Goal: Transaction & Acquisition: Purchase product/service

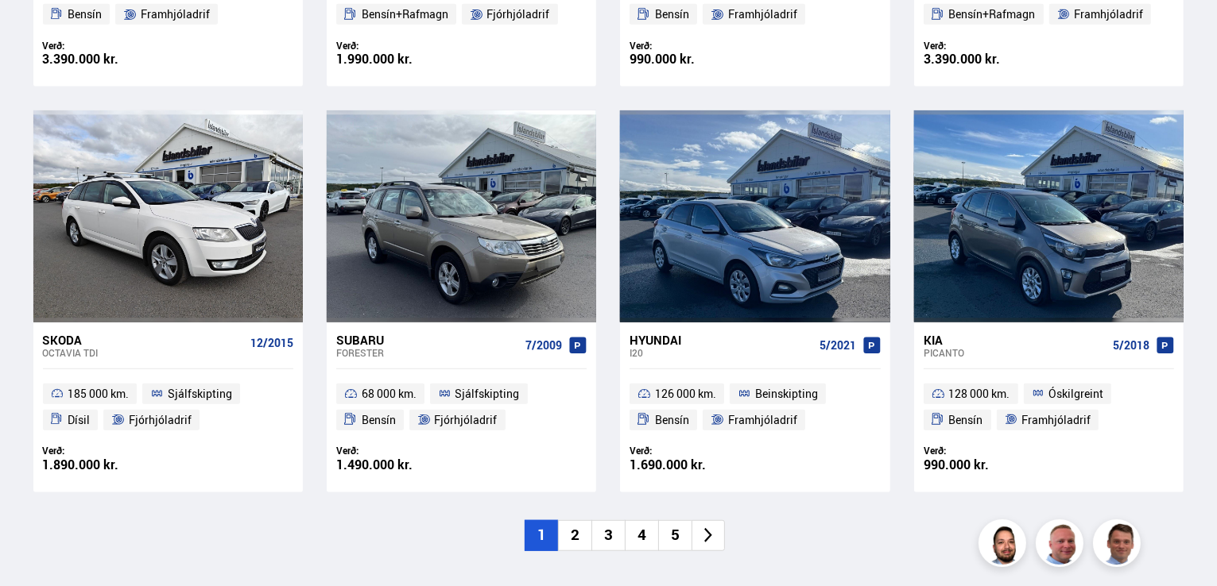
scroll to position [1095, 0]
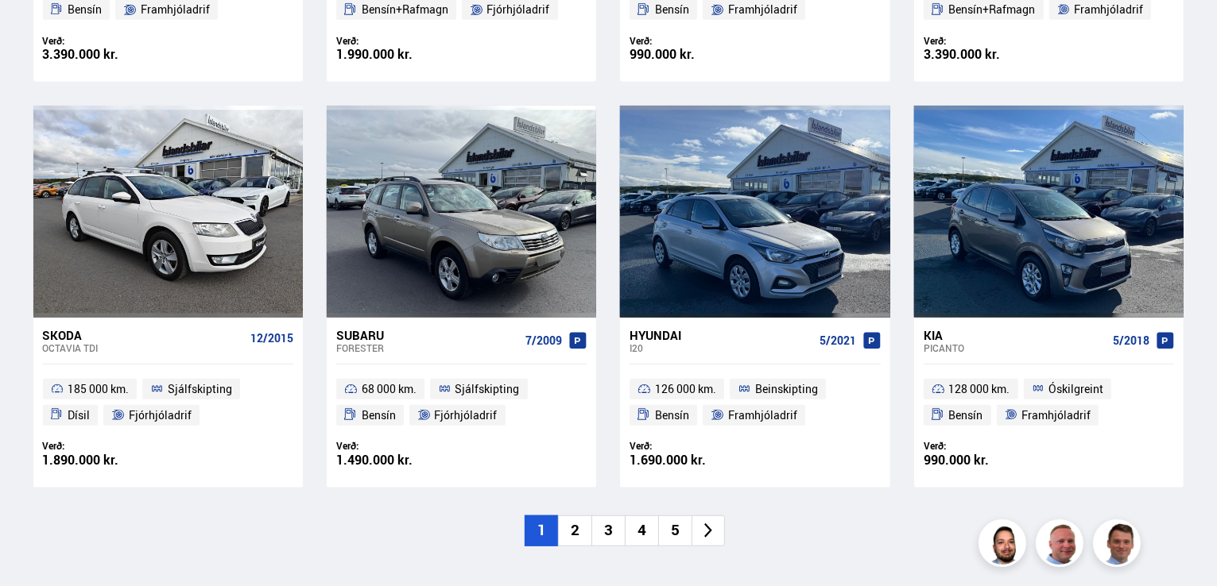
click at [580, 530] on li "2" at bounding box center [574, 531] width 33 height 31
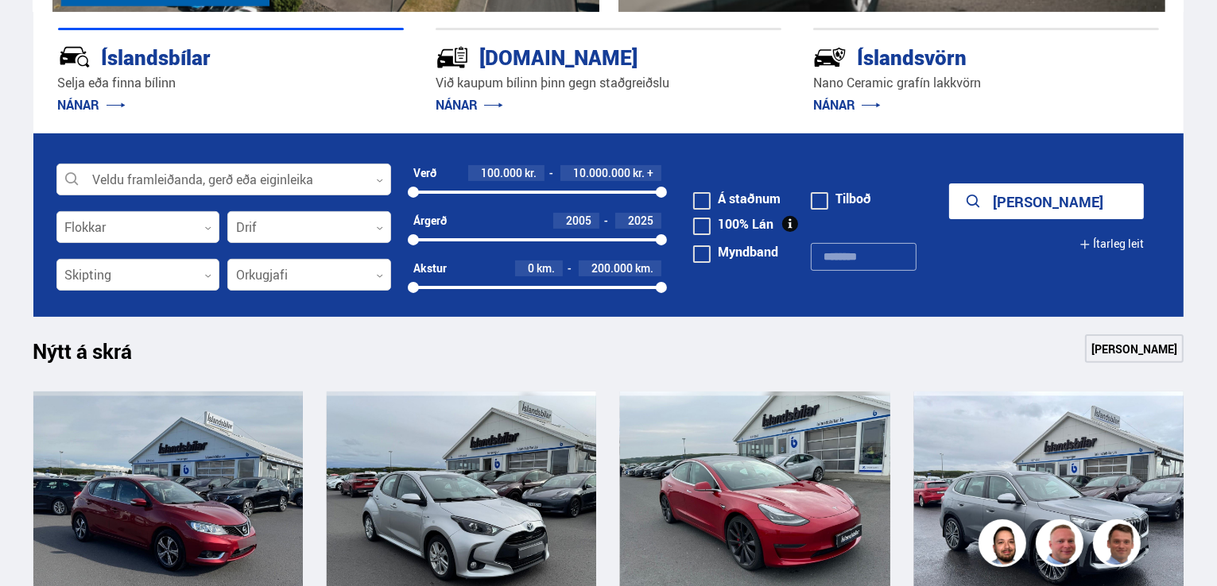
scroll to position [404, 0]
click at [385, 182] on div at bounding box center [223, 180] width 335 height 32
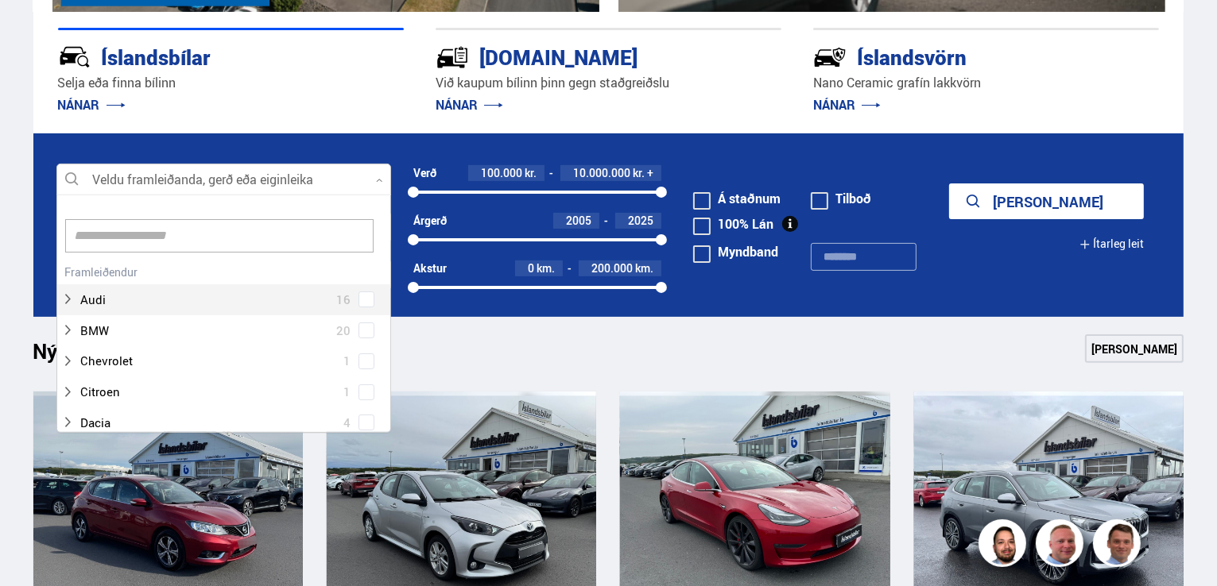
scroll to position [237, 329]
click at [385, 182] on div at bounding box center [223, 180] width 335 height 32
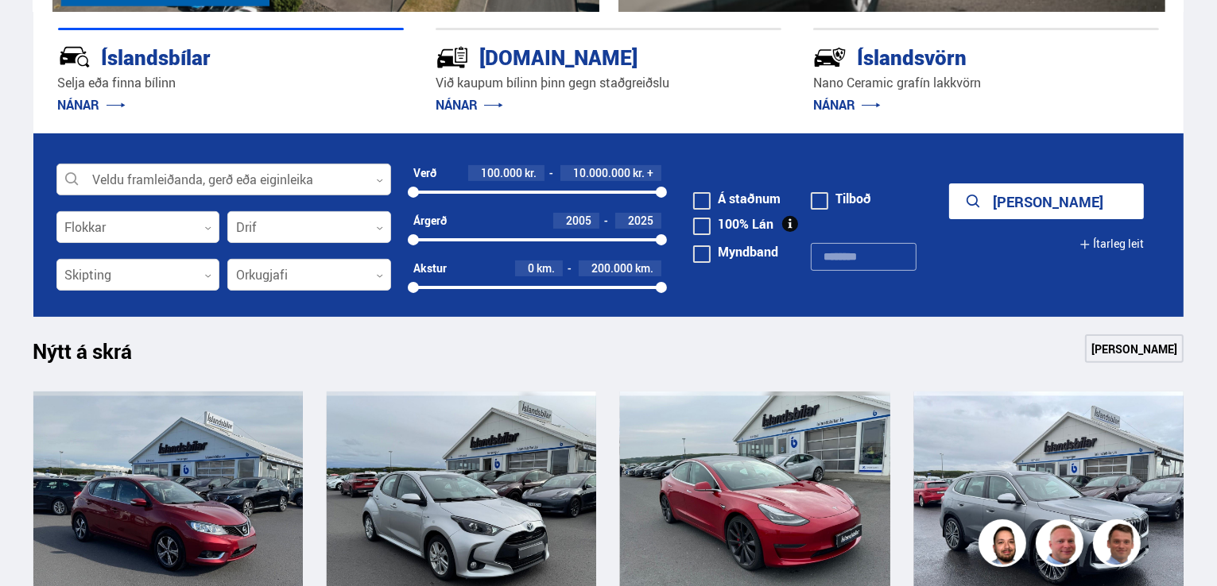
click at [381, 179] on icon at bounding box center [379, 180] width 7 height 7
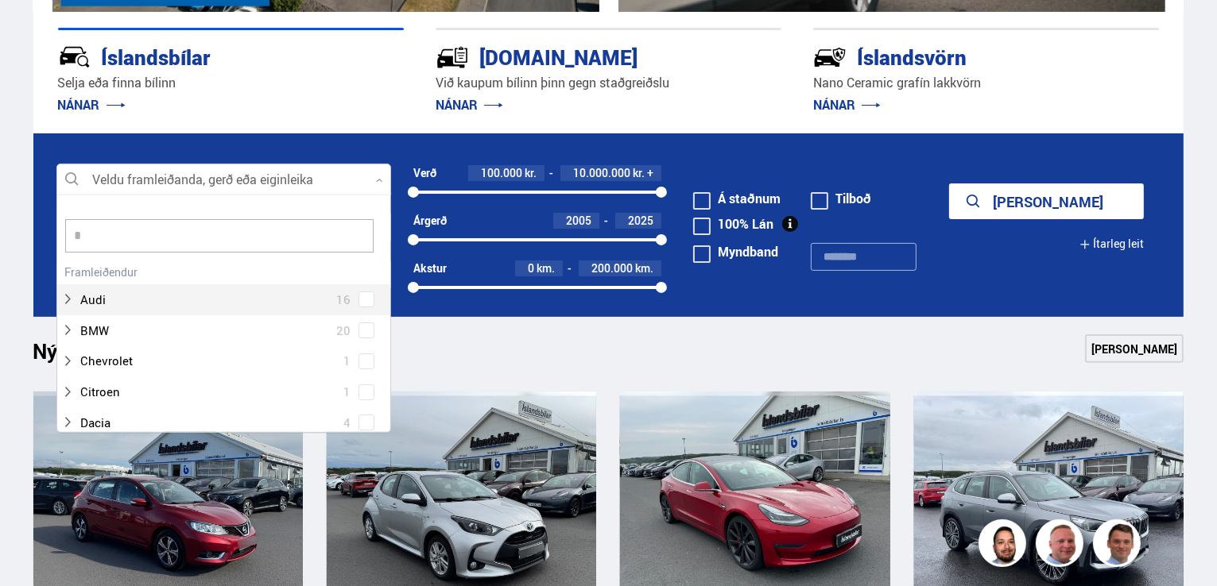
scroll to position [114, 335]
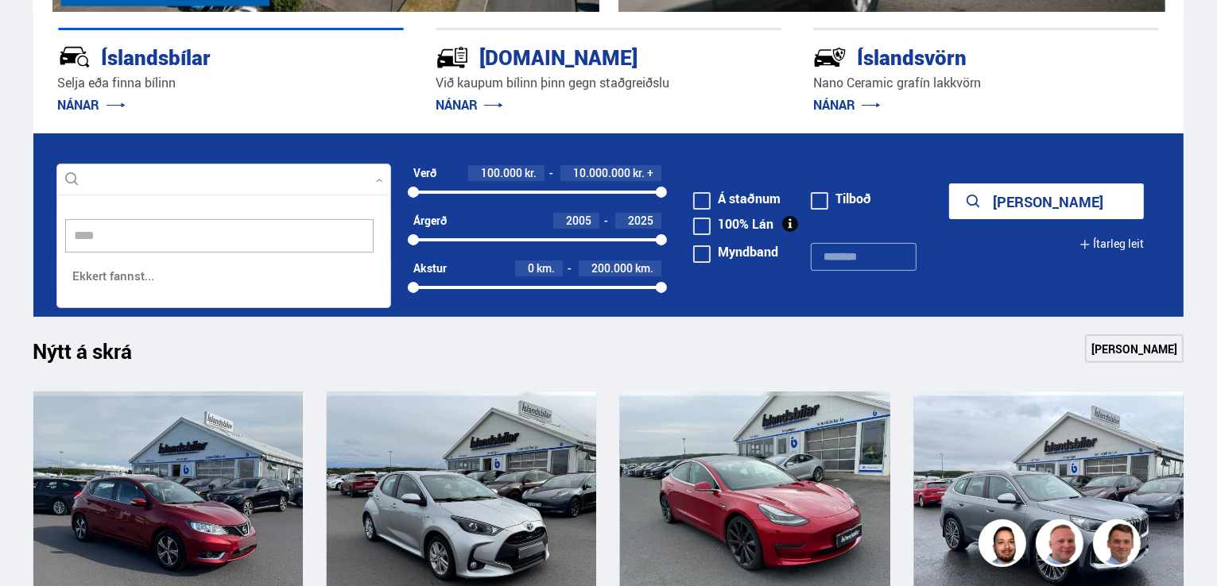
type input "*****"
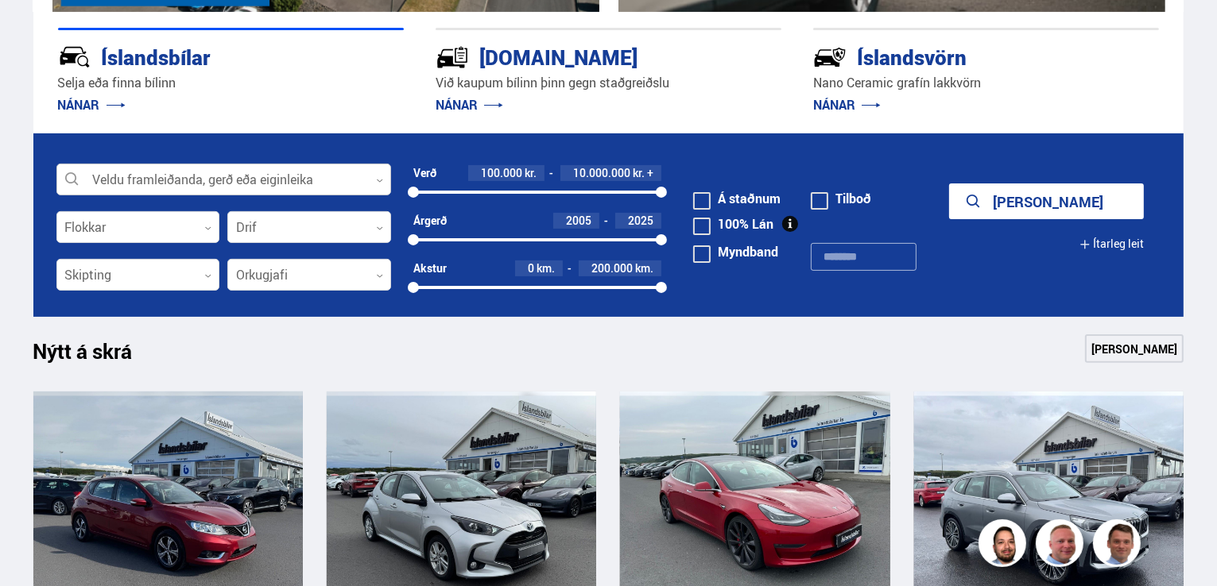
click at [380, 182] on icon at bounding box center [379, 180] width 7 height 7
click at [373, 177] on div at bounding box center [223, 180] width 335 height 32
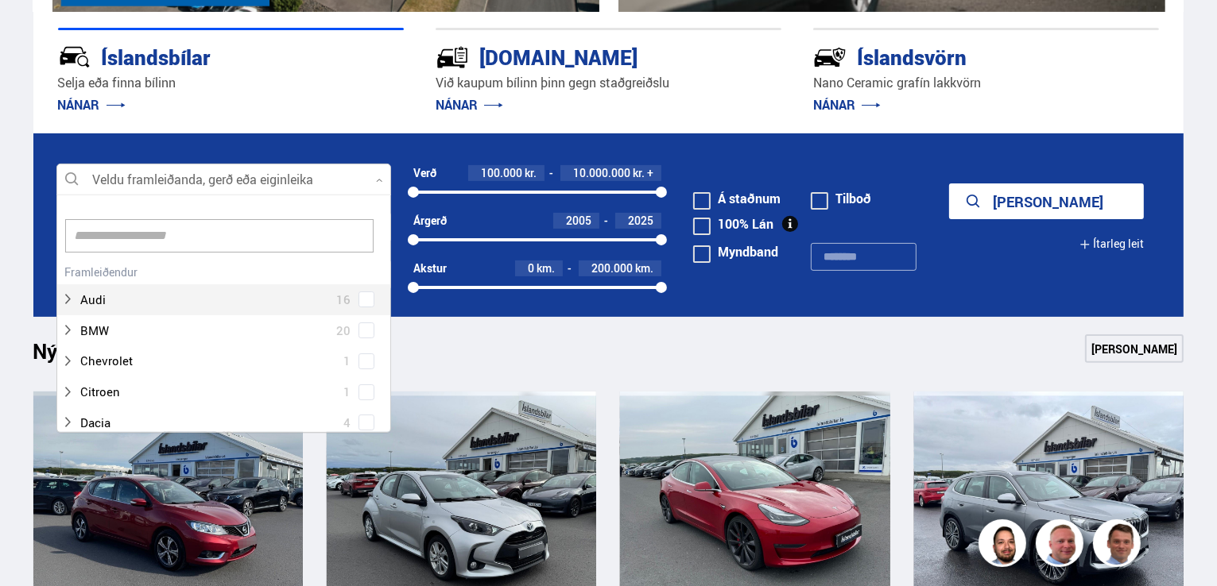
scroll to position [237, 329]
type input "****"
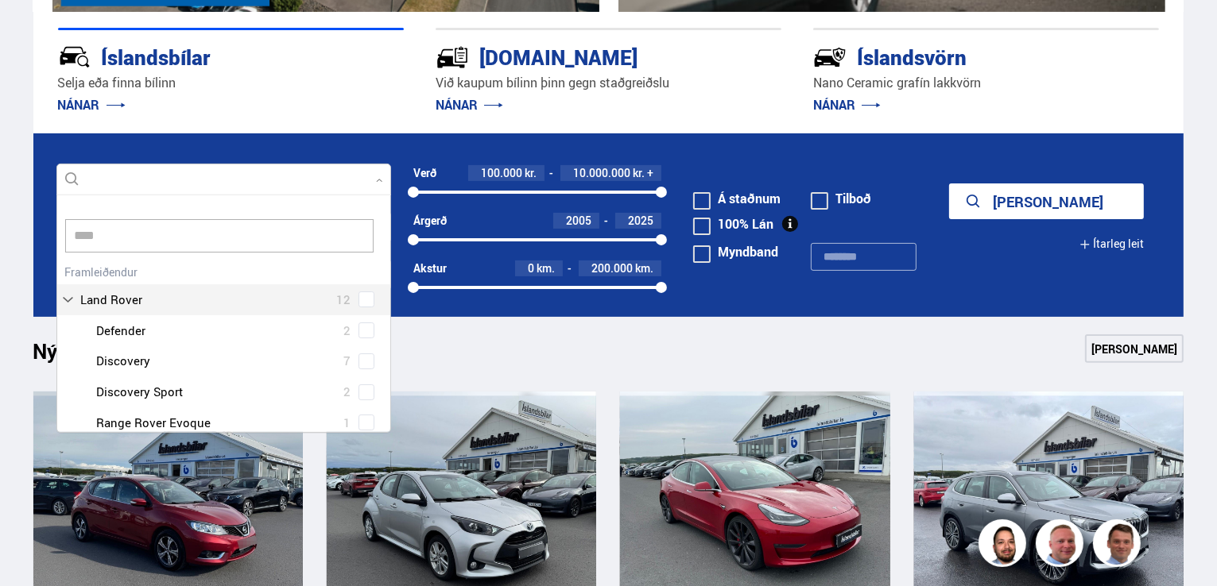
scroll to position [0, 0]
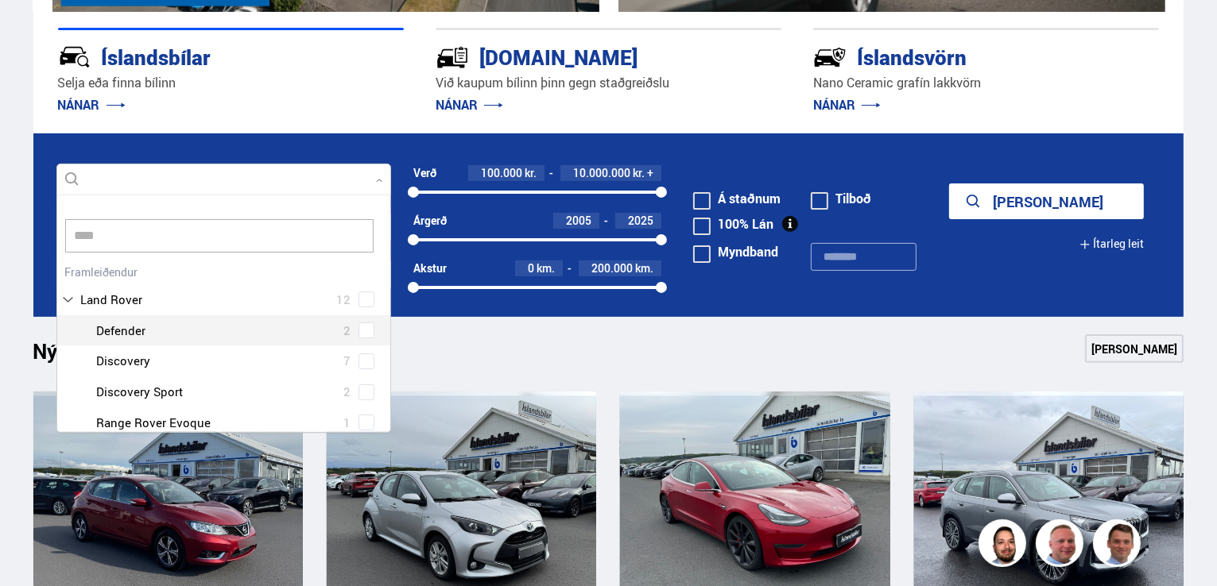
click at [361, 332] on div "Land Rover 12 Land Rover Defender 2 Land Rover Discovery 7 Land Rover Discovery…" at bounding box center [223, 350] width 333 height 178
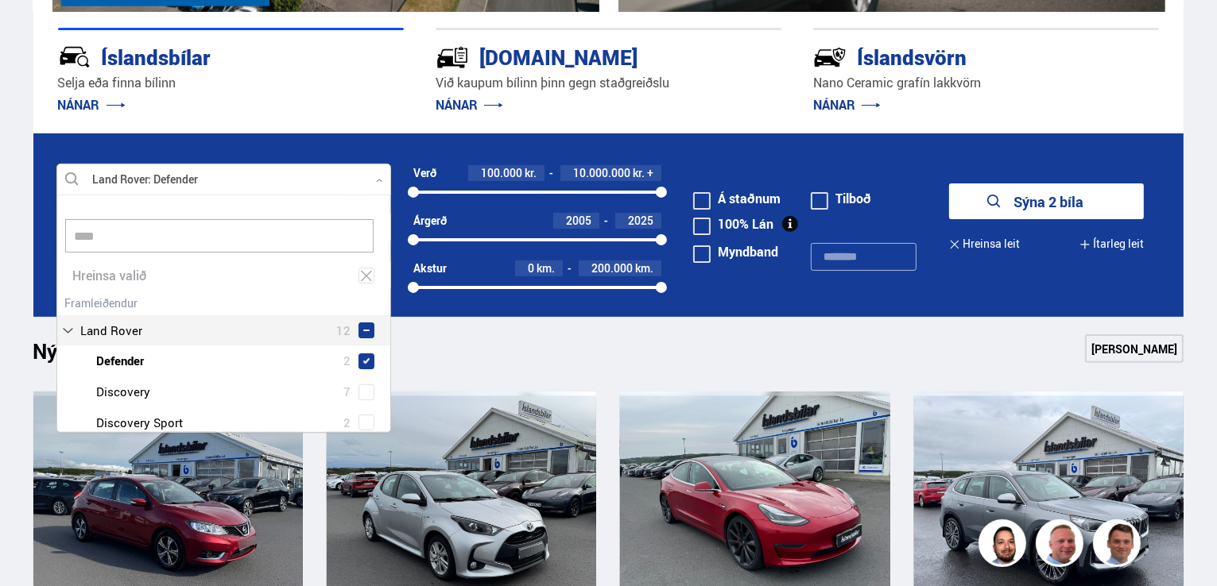
click at [1051, 207] on button "Sýna 2 bíla" at bounding box center [1046, 202] width 195 height 36
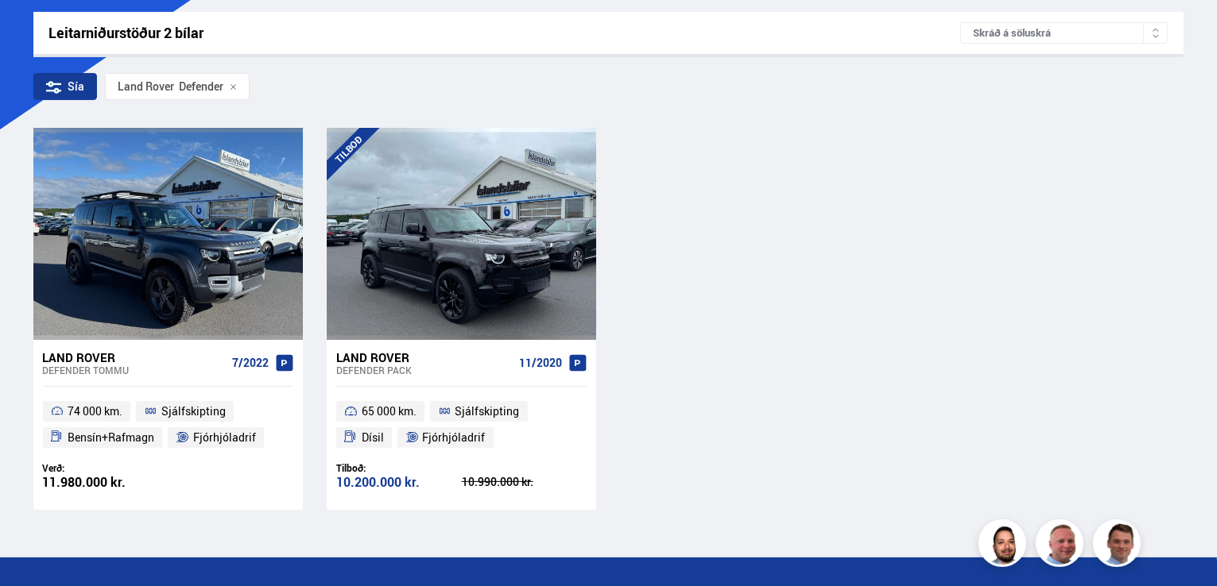
scroll to position [248, 0]
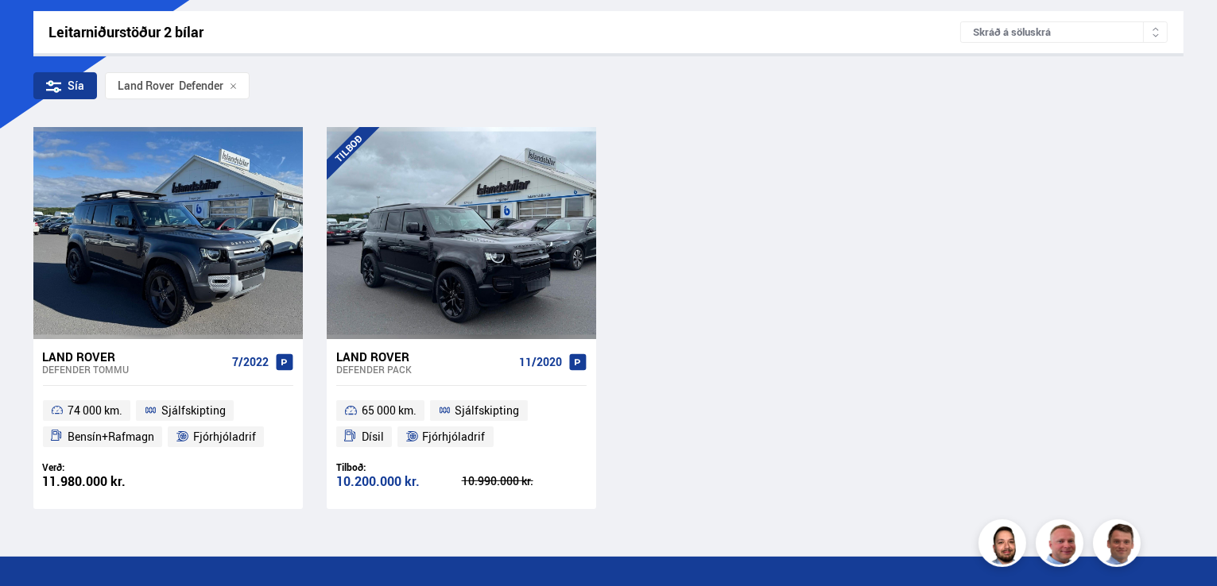
click at [111, 358] on div "Land Rover" at bounding box center [134, 357] width 183 height 14
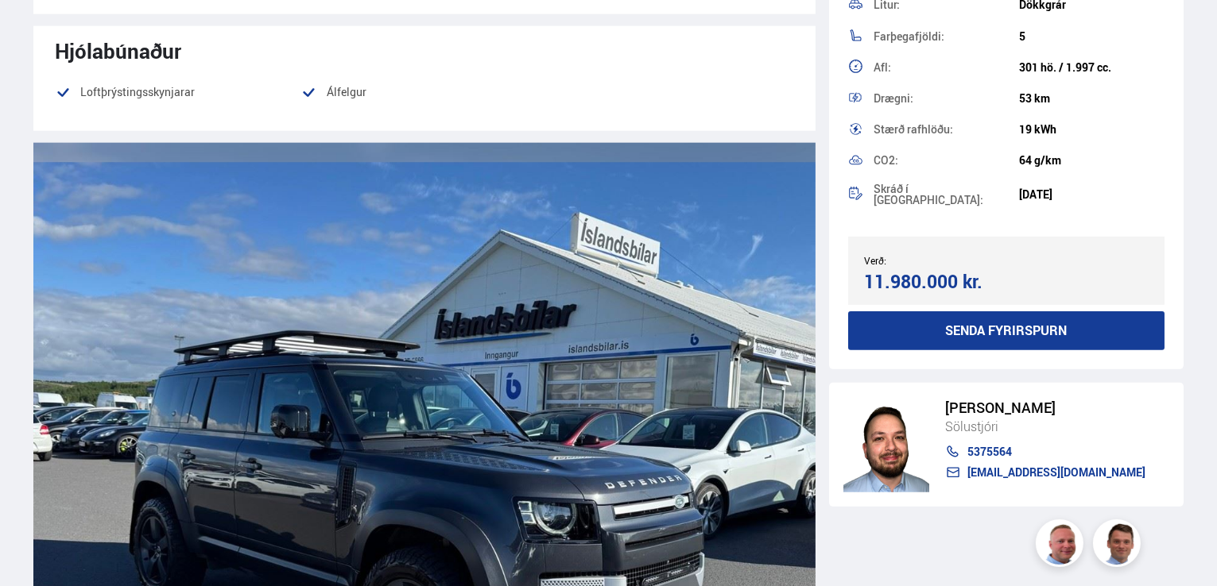
scroll to position [1979, 0]
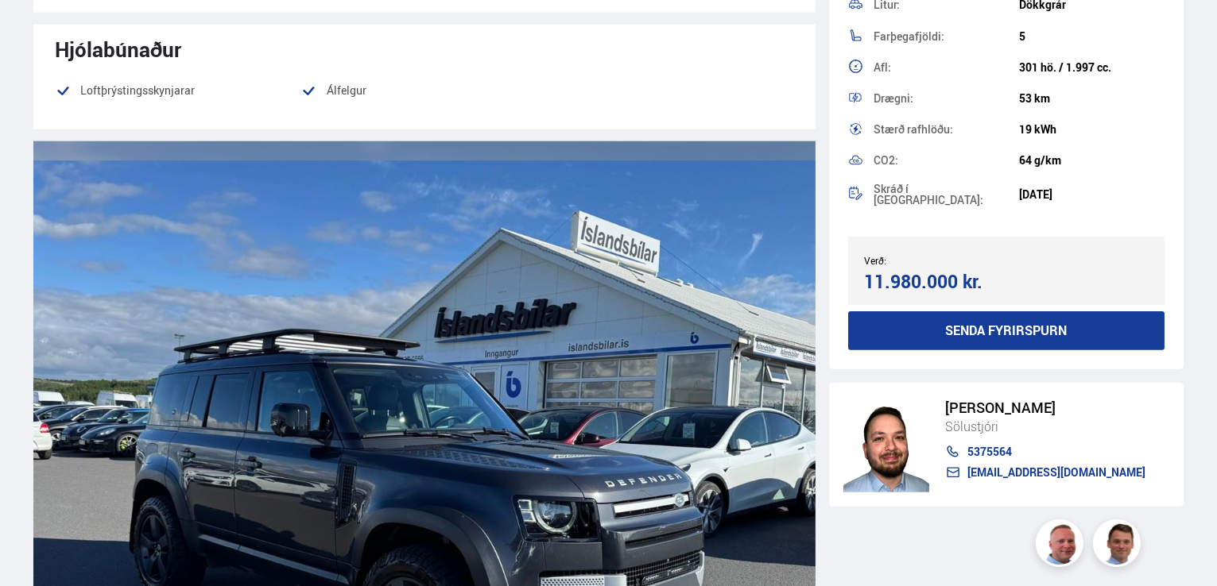
click at [505, 420] on img at bounding box center [424, 453] width 782 height 625
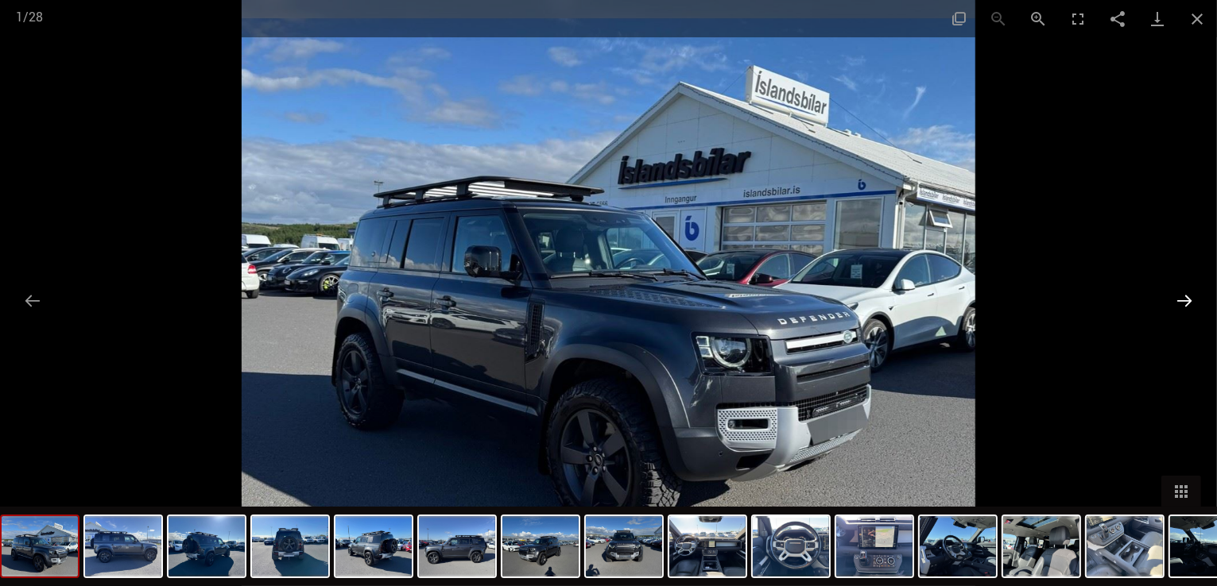
click at [1182, 306] on button "Next slide" at bounding box center [1183, 300] width 33 height 31
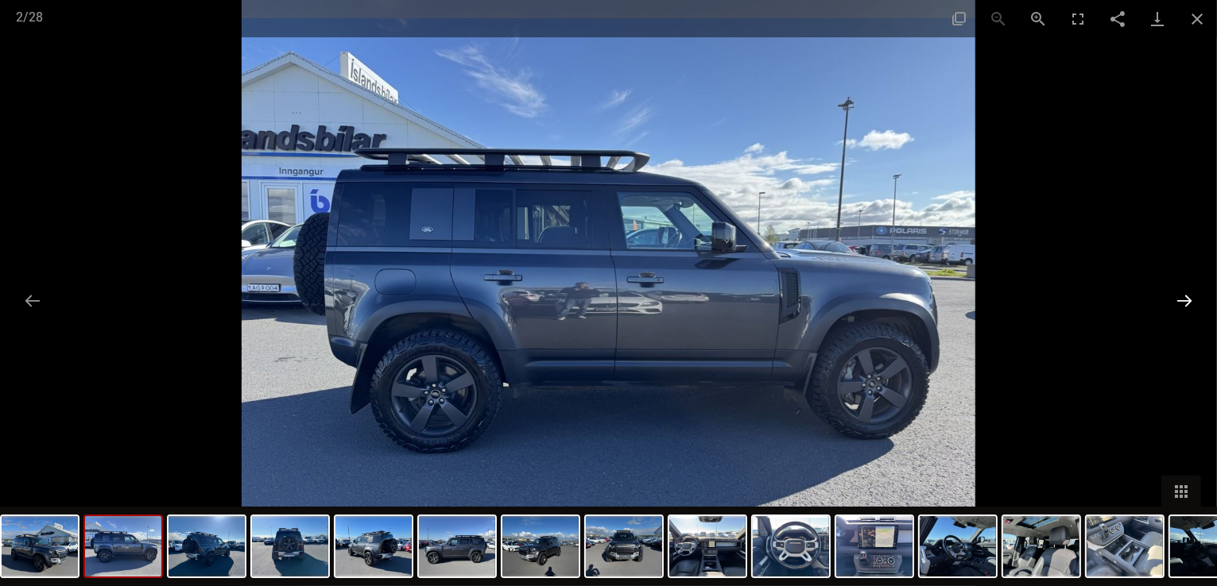
click at [1182, 306] on button "Next slide" at bounding box center [1183, 300] width 33 height 31
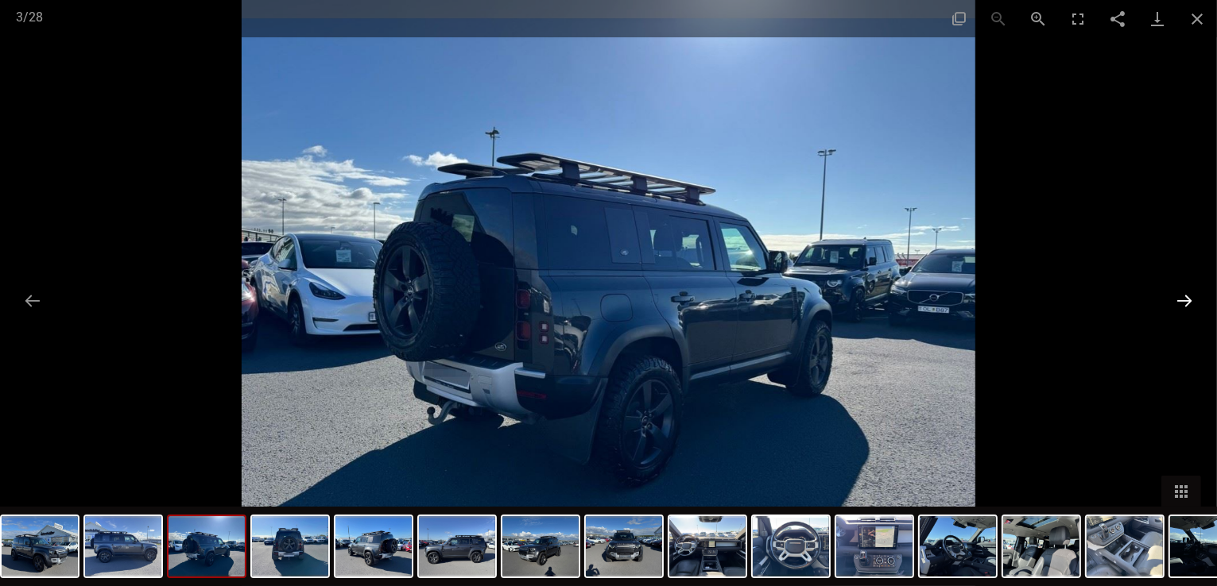
click at [1182, 306] on button "Next slide" at bounding box center [1183, 300] width 33 height 31
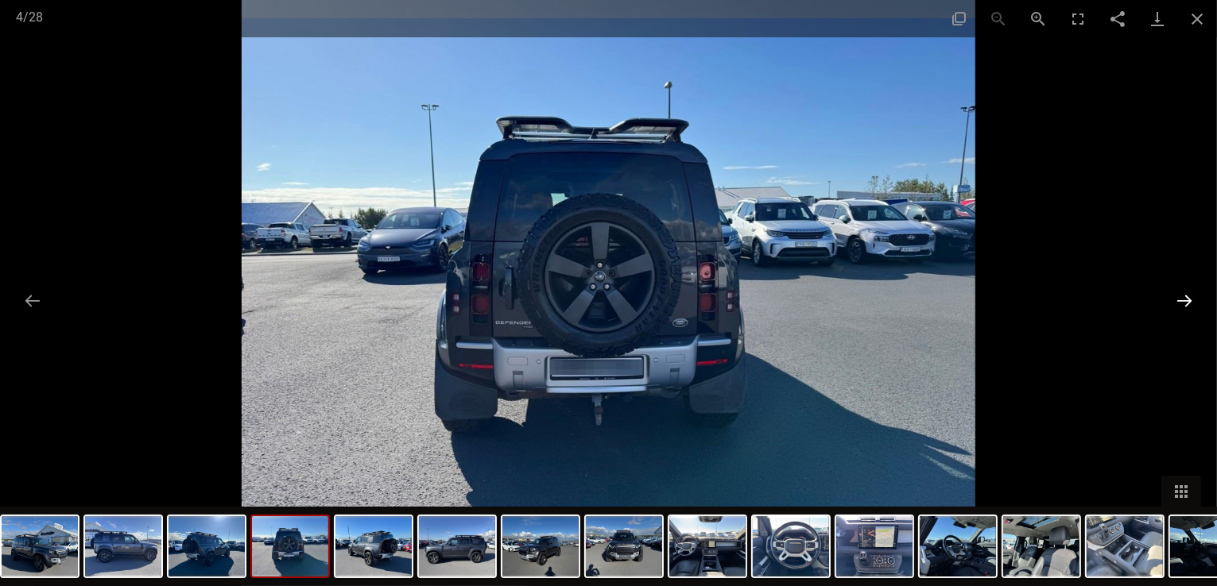
click at [1182, 306] on button "Next slide" at bounding box center [1183, 300] width 33 height 31
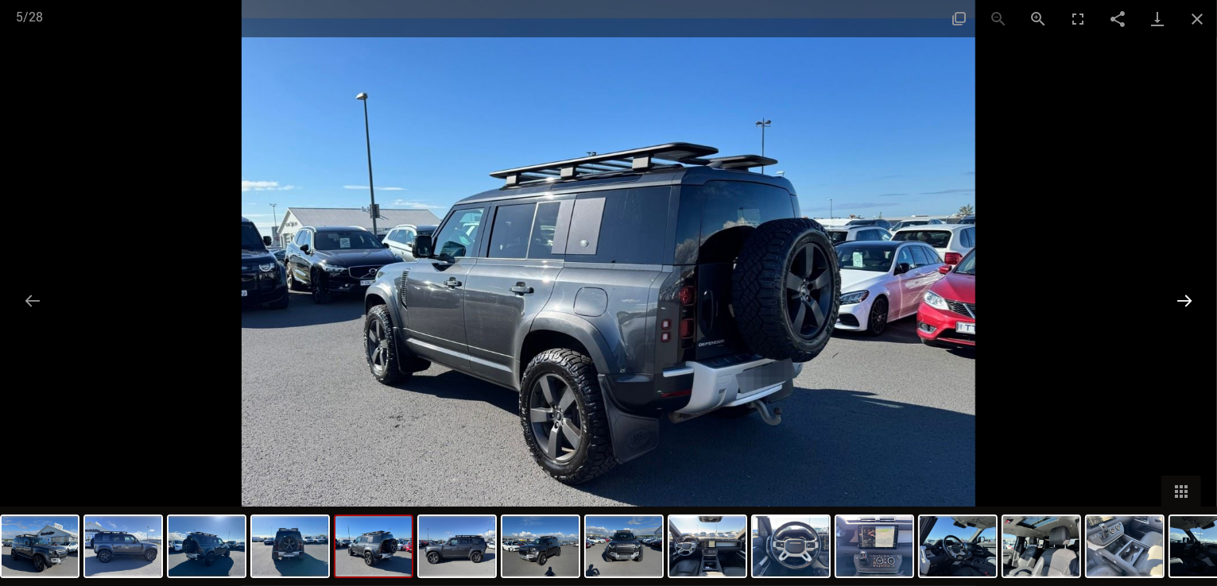
click at [1182, 306] on button "Next slide" at bounding box center [1183, 300] width 33 height 31
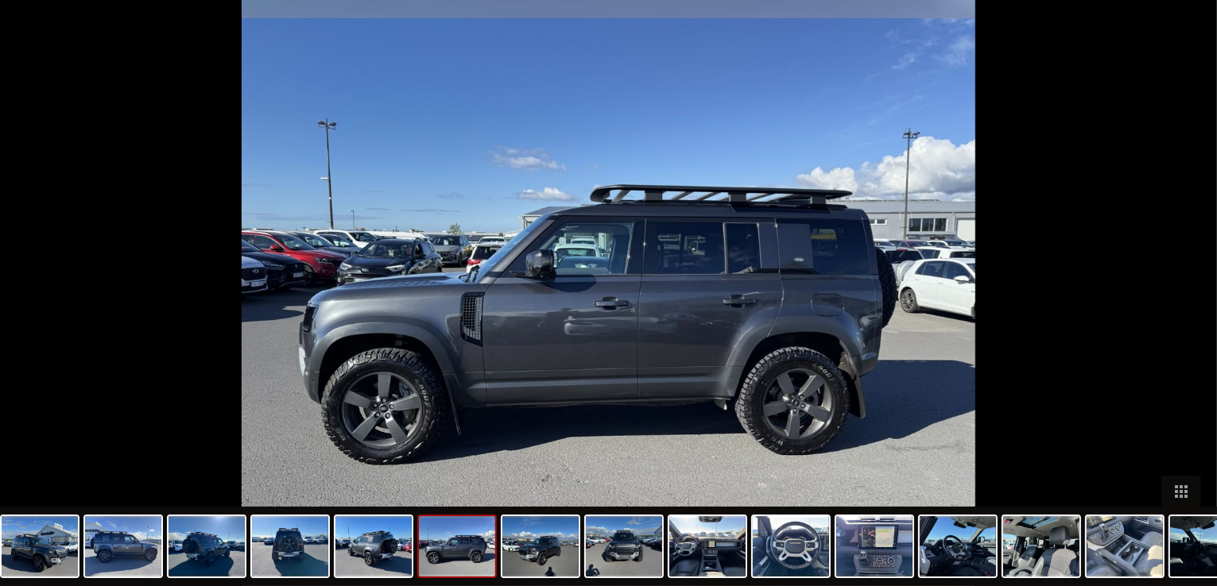
click at [1182, 306] on button "Next slide" at bounding box center [1191, 300] width 33 height 31
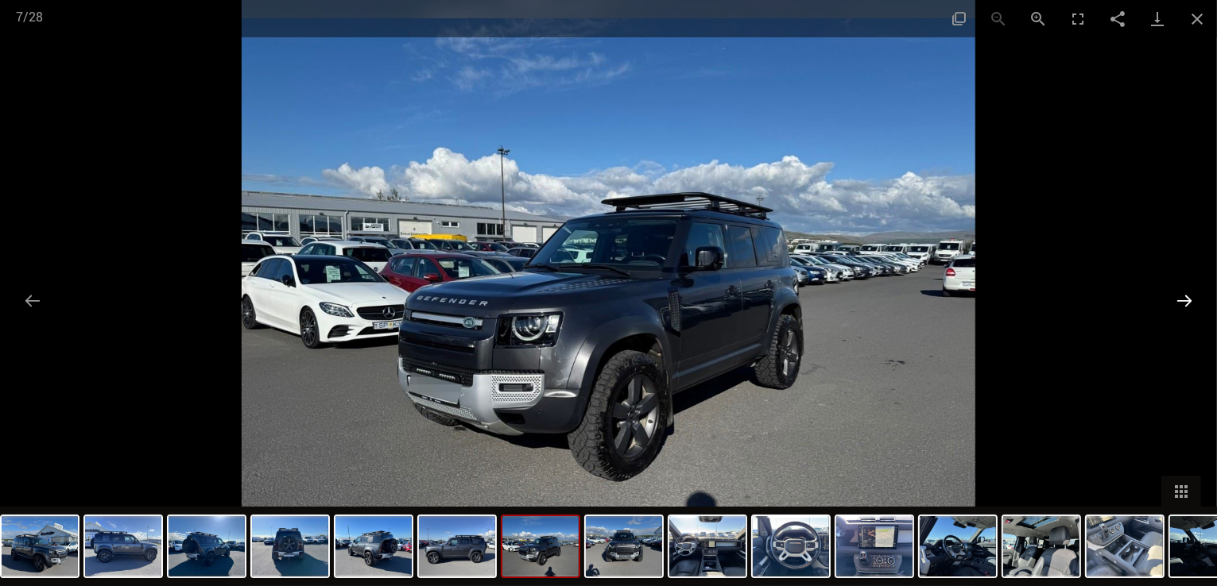
click at [1182, 306] on button "Next slide" at bounding box center [1183, 300] width 33 height 31
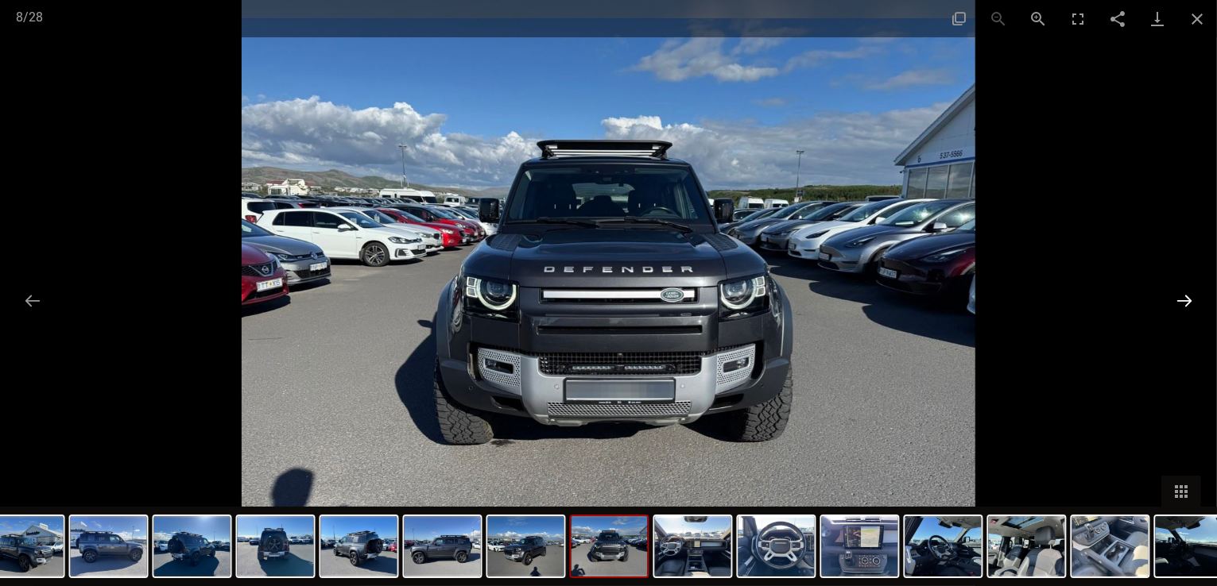
click at [1182, 306] on button "Next slide" at bounding box center [1183, 300] width 33 height 31
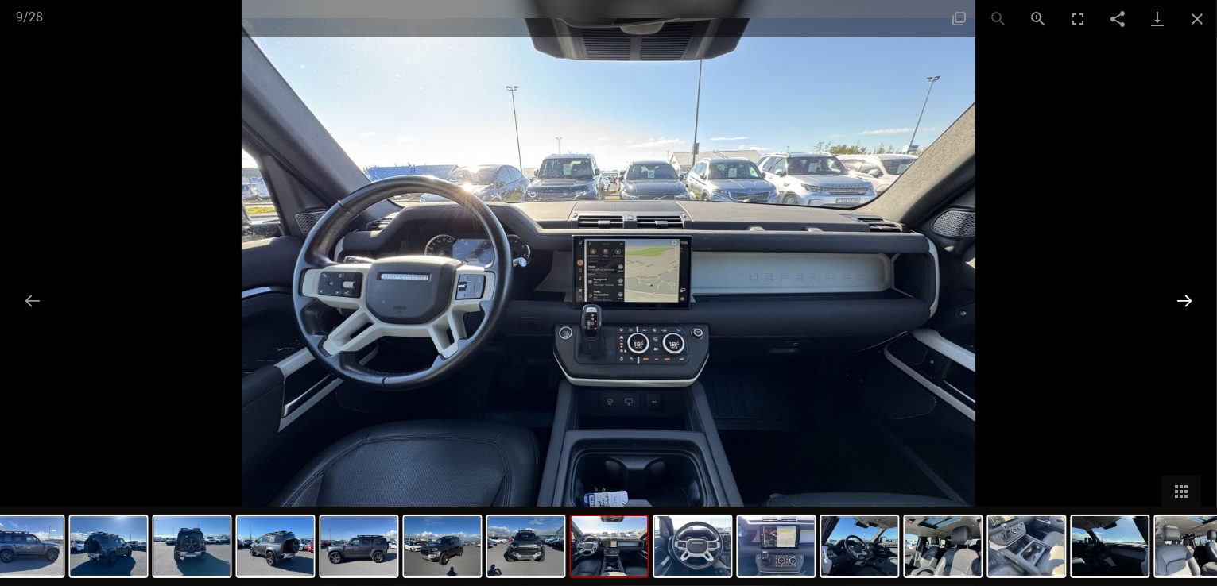
click at [1182, 306] on button "Next slide" at bounding box center [1183, 300] width 33 height 31
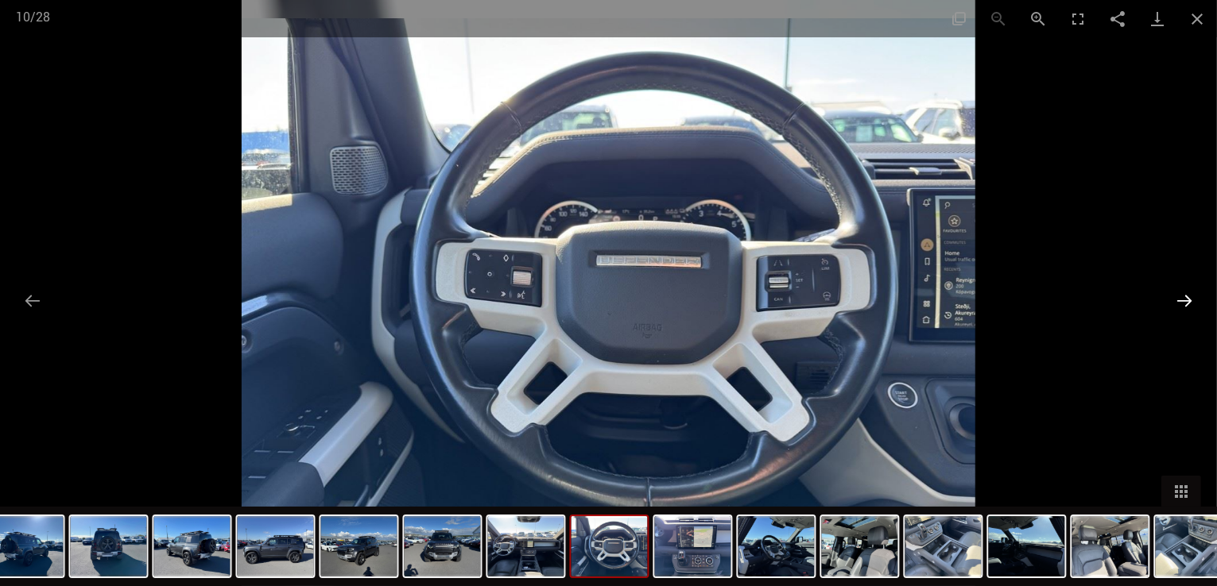
click at [1182, 306] on button "Next slide" at bounding box center [1183, 300] width 33 height 31
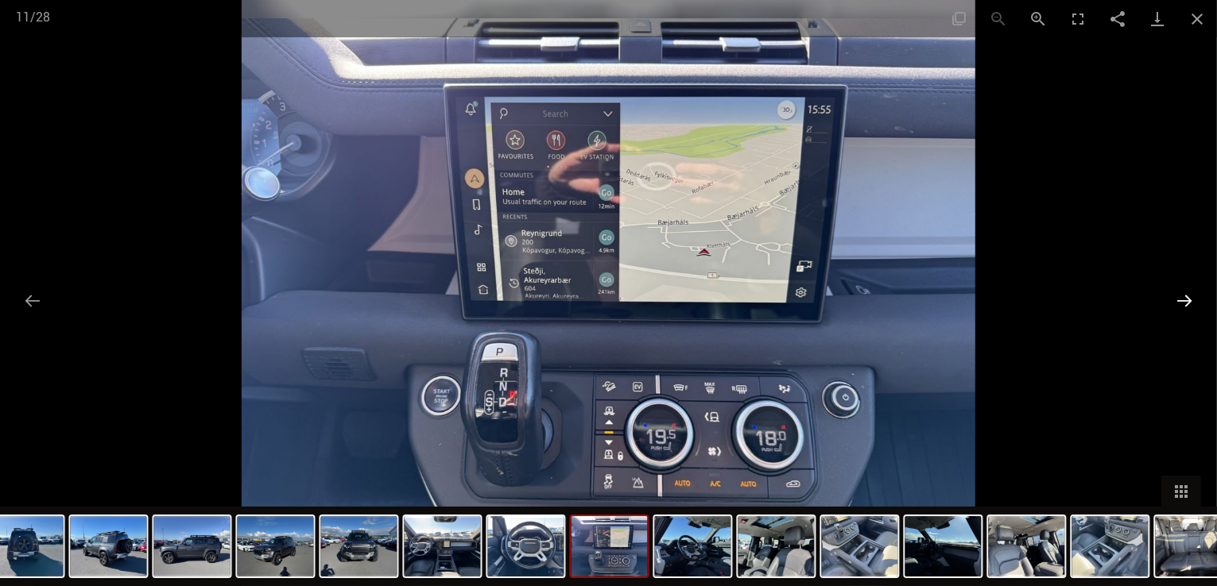
click at [1182, 306] on button "Next slide" at bounding box center [1183, 300] width 33 height 31
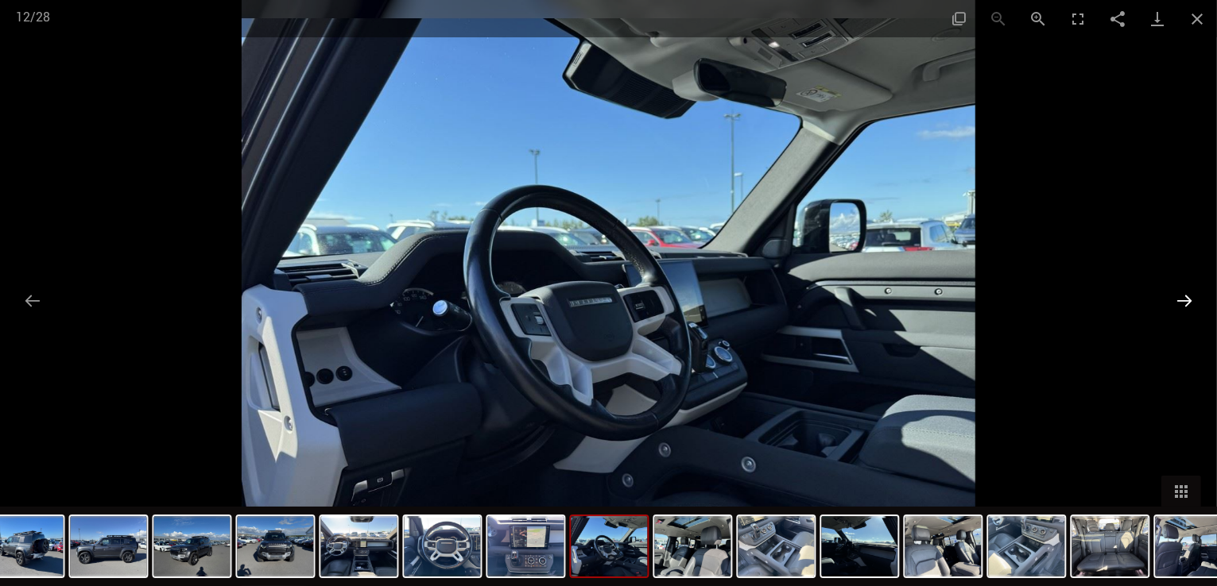
click at [1182, 306] on button "Next slide" at bounding box center [1183, 300] width 33 height 31
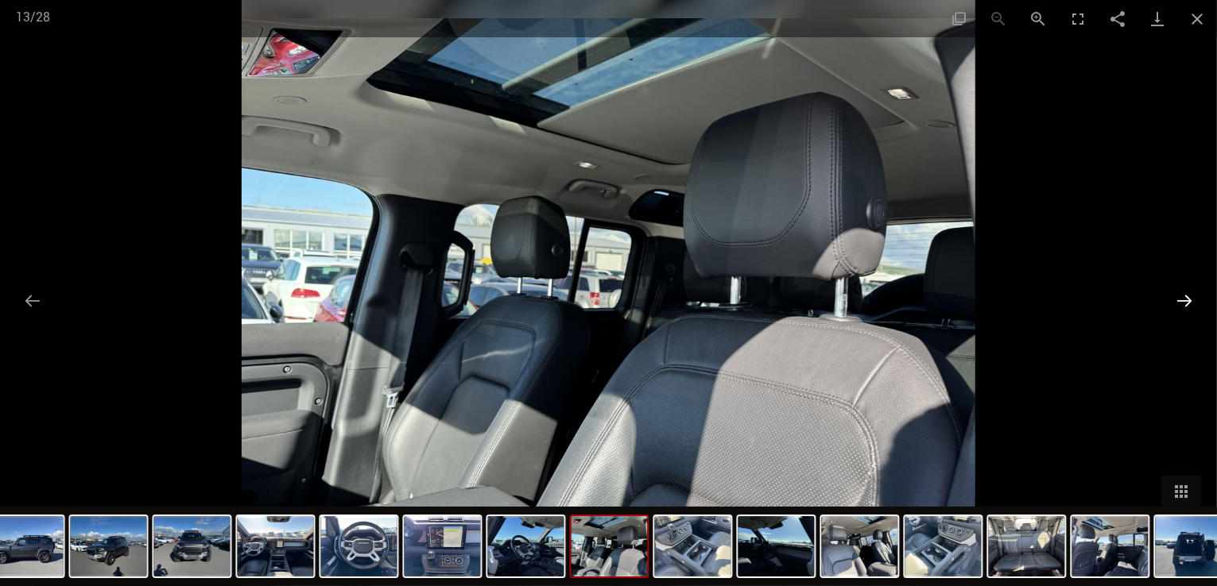
click at [1182, 306] on button "Next slide" at bounding box center [1183, 300] width 33 height 31
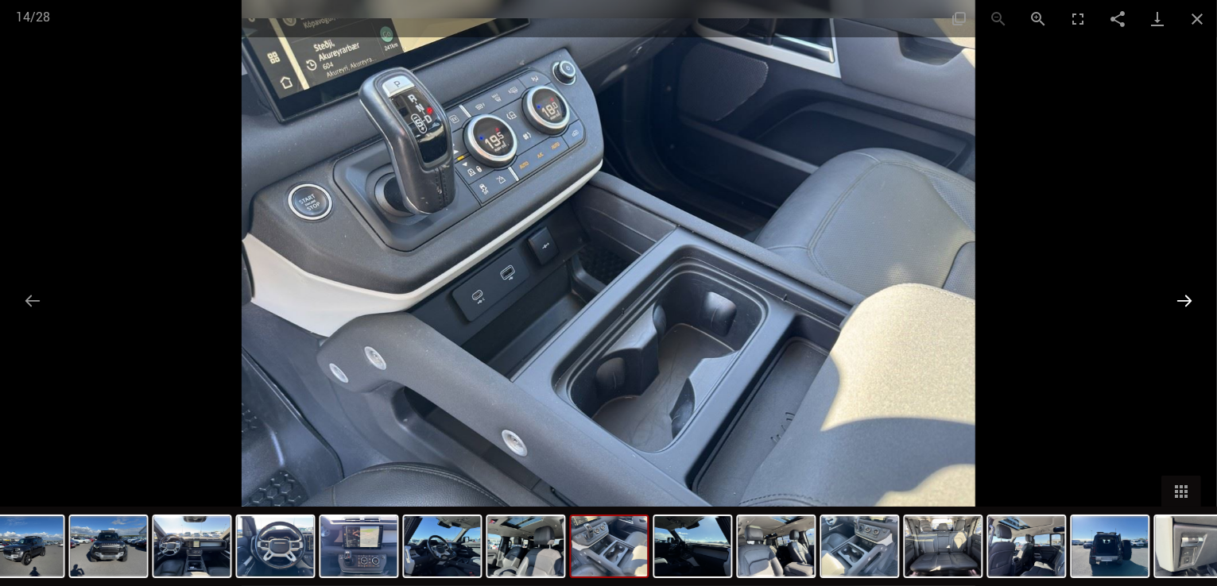
click at [1182, 306] on button "Next slide" at bounding box center [1183, 300] width 33 height 31
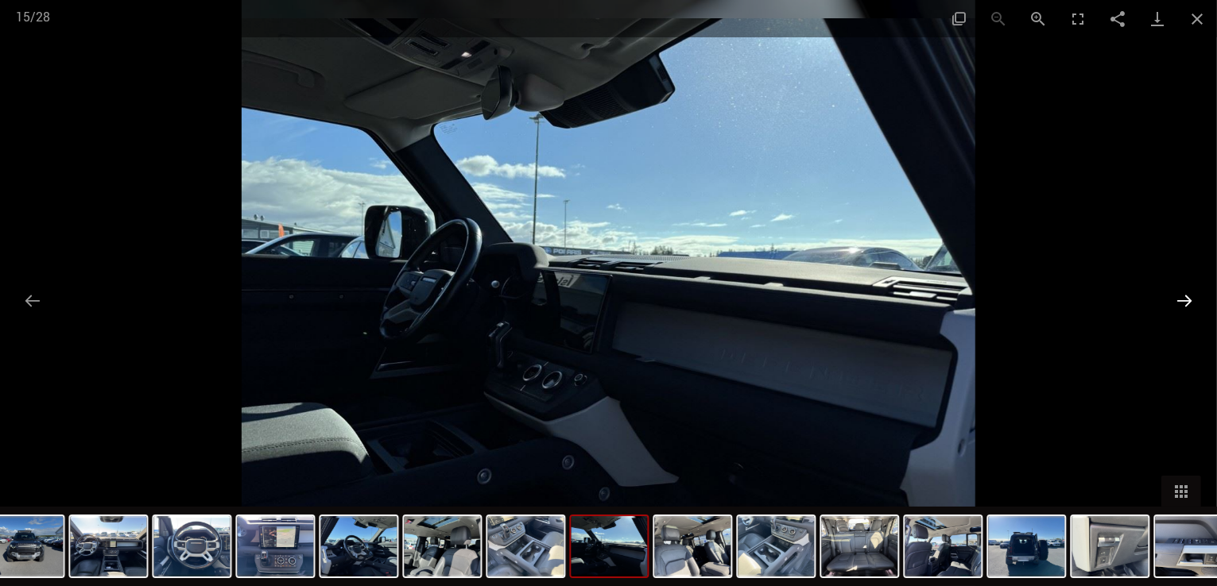
click at [1182, 306] on button "Next slide" at bounding box center [1183, 300] width 33 height 31
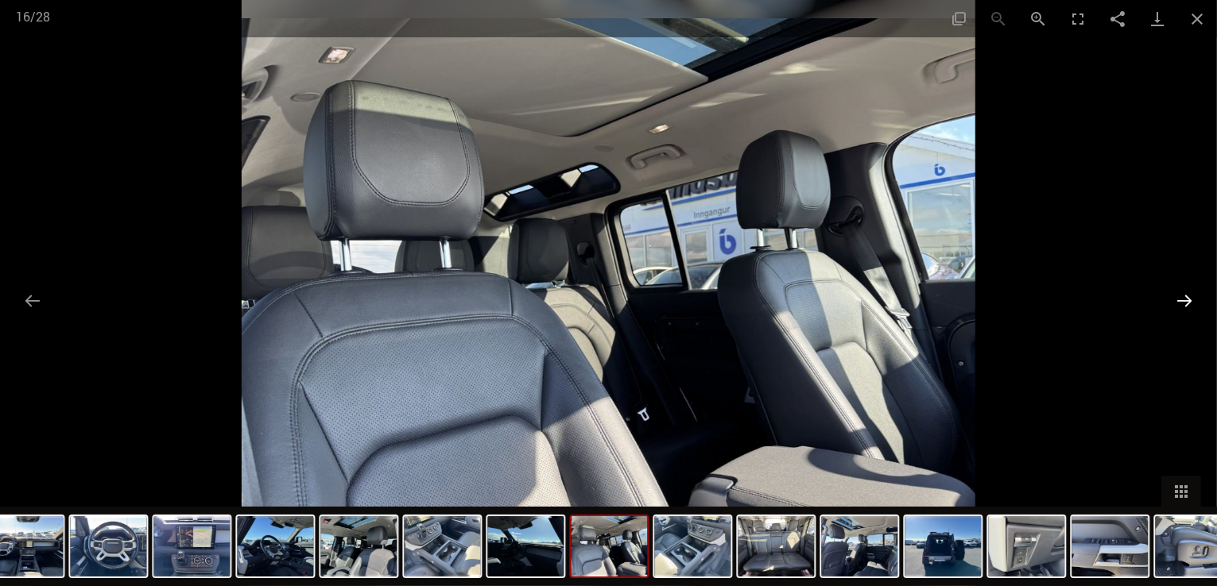
click at [1182, 306] on button "Next slide" at bounding box center [1183, 300] width 33 height 31
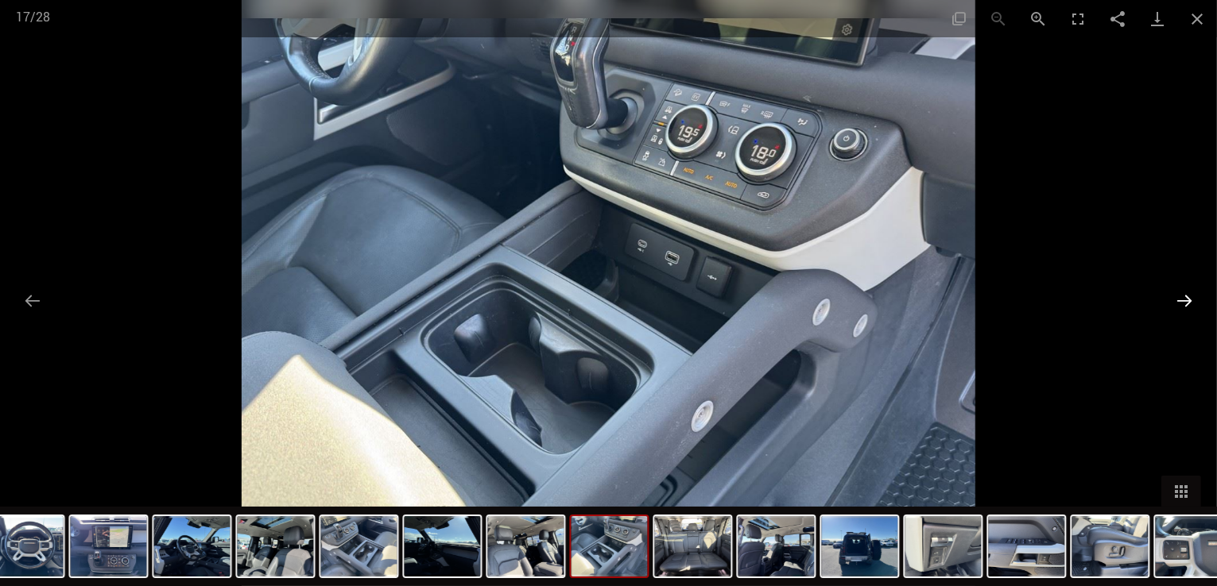
click at [1182, 306] on button "Next slide" at bounding box center [1183, 300] width 33 height 31
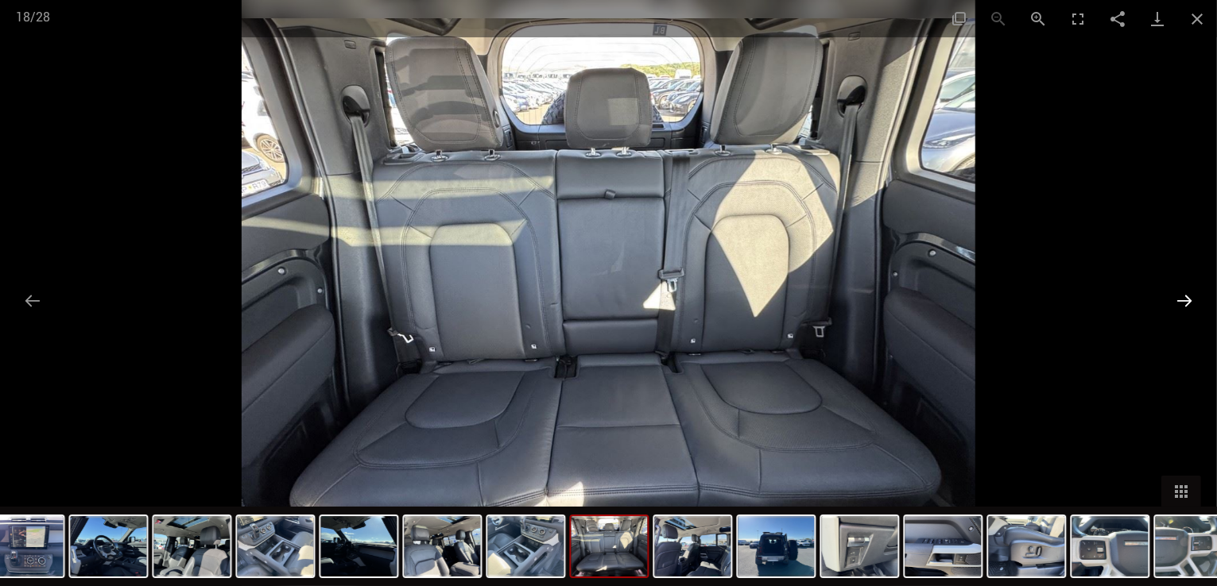
click at [1182, 306] on button "Next slide" at bounding box center [1183, 300] width 33 height 31
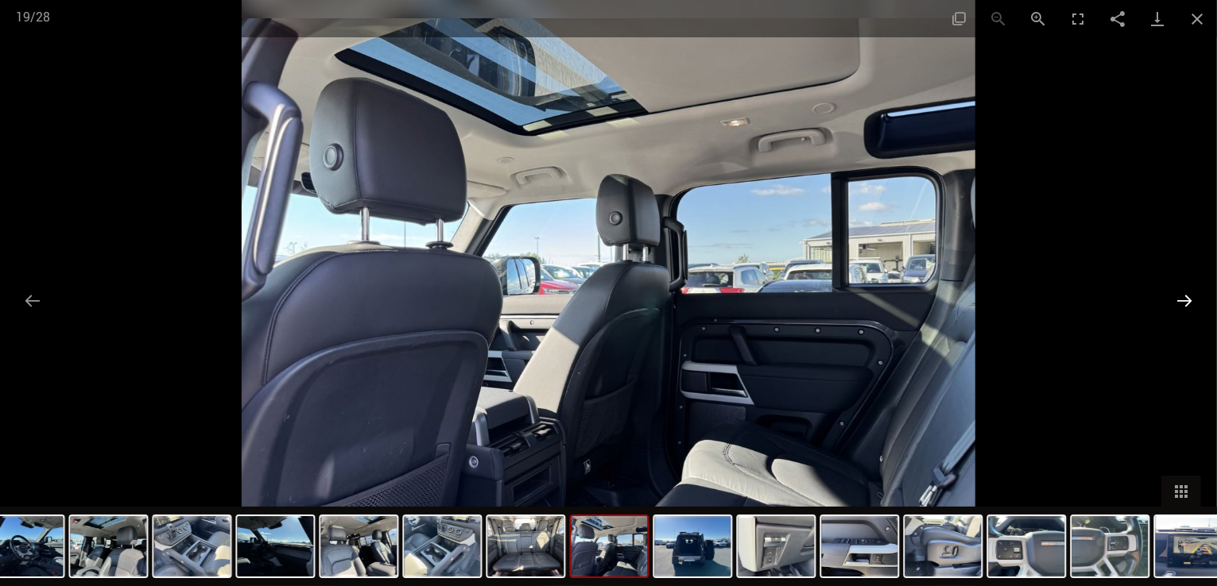
click at [1182, 306] on button "Next slide" at bounding box center [1183, 300] width 33 height 31
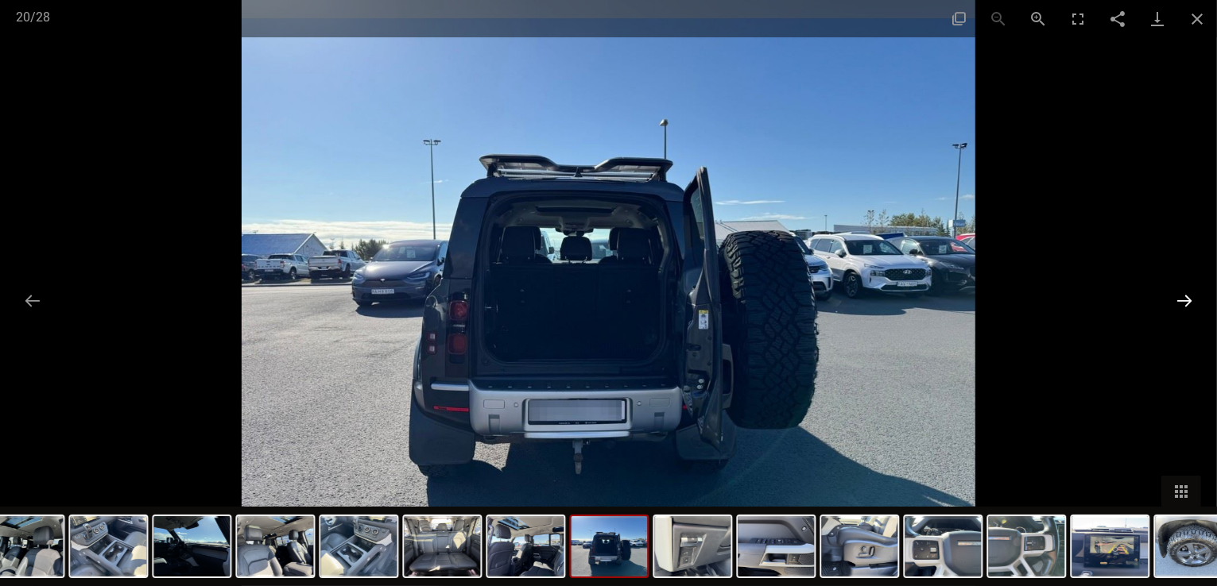
click at [1182, 306] on button "Next slide" at bounding box center [1183, 300] width 33 height 31
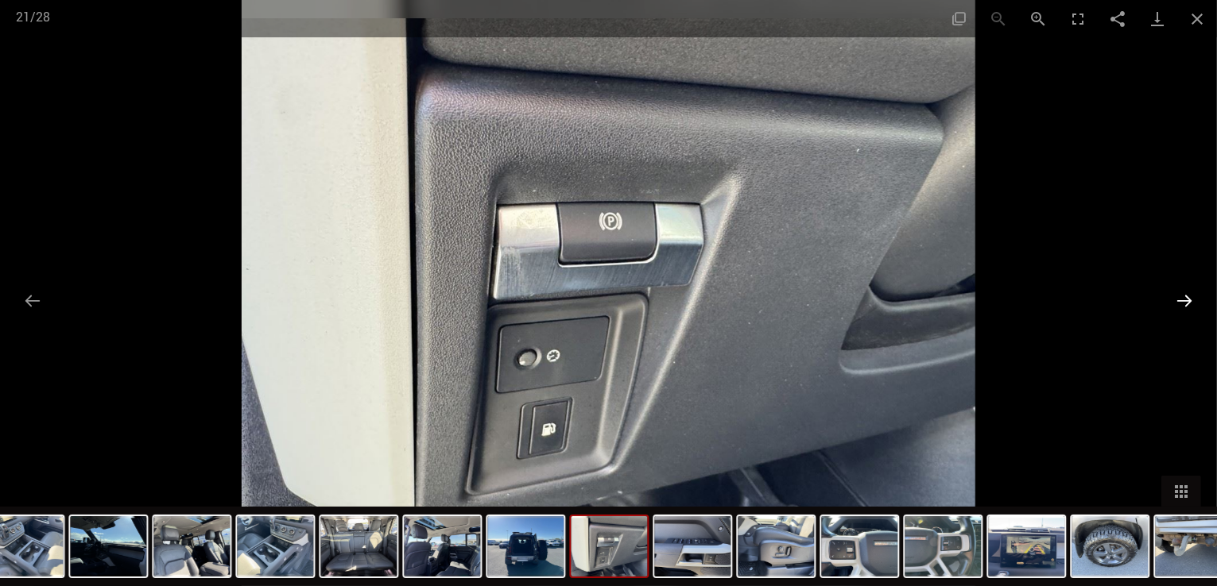
click at [1182, 306] on button "Next slide" at bounding box center [1183, 300] width 33 height 31
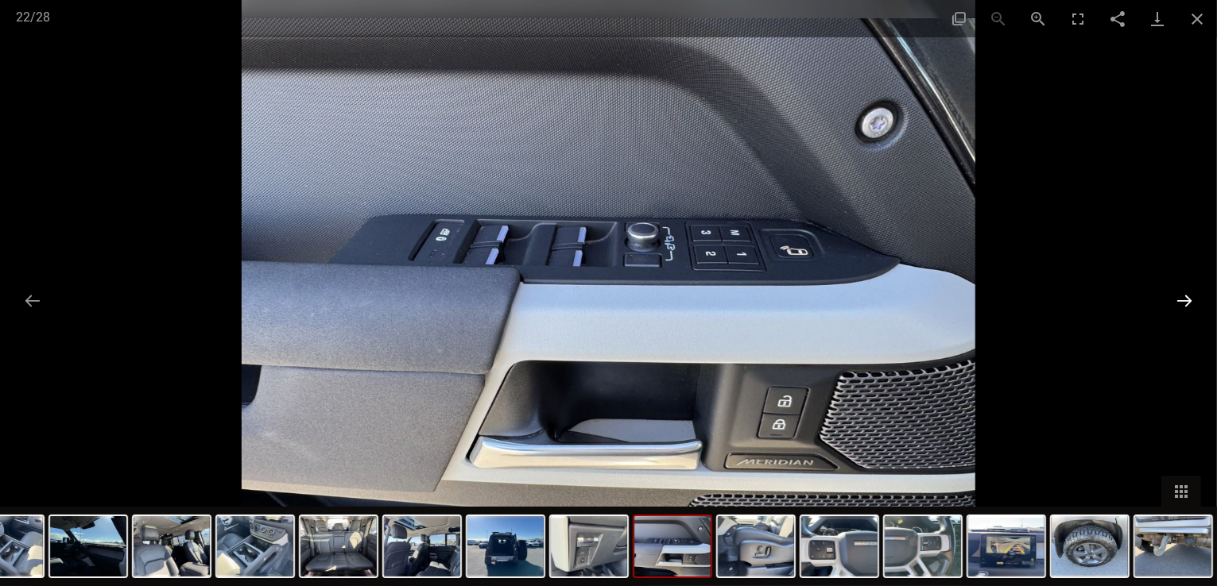
click at [1182, 306] on button "Next slide" at bounding box center [1183, 300] width 33 height 31
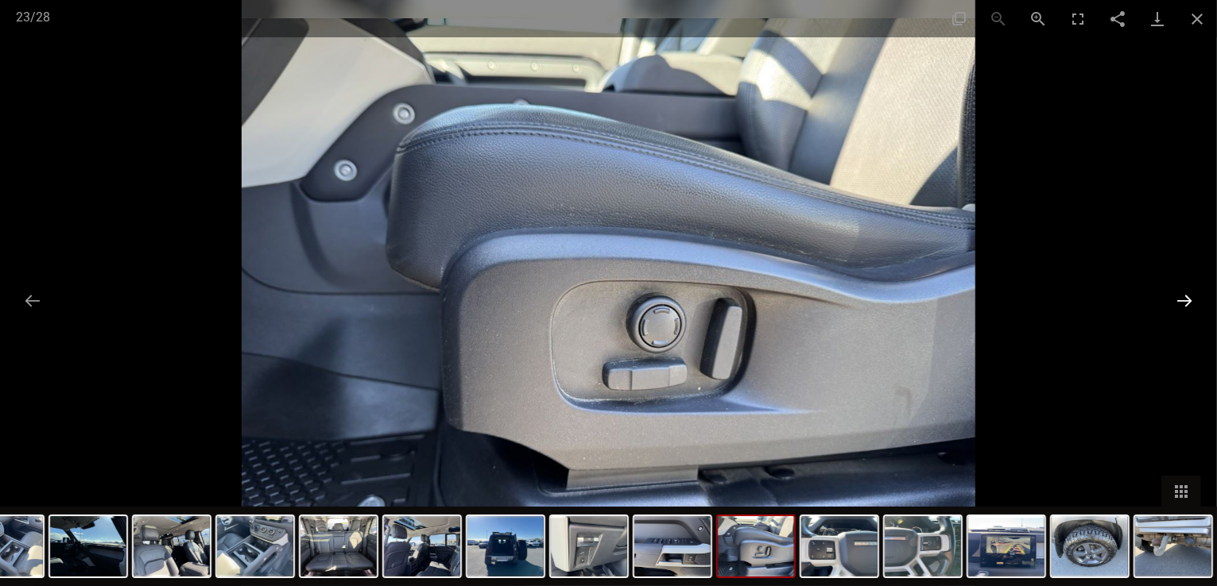
click at [1182, 306] on button "Next slide" at bounding box center [1183, 300] width 33 height 31
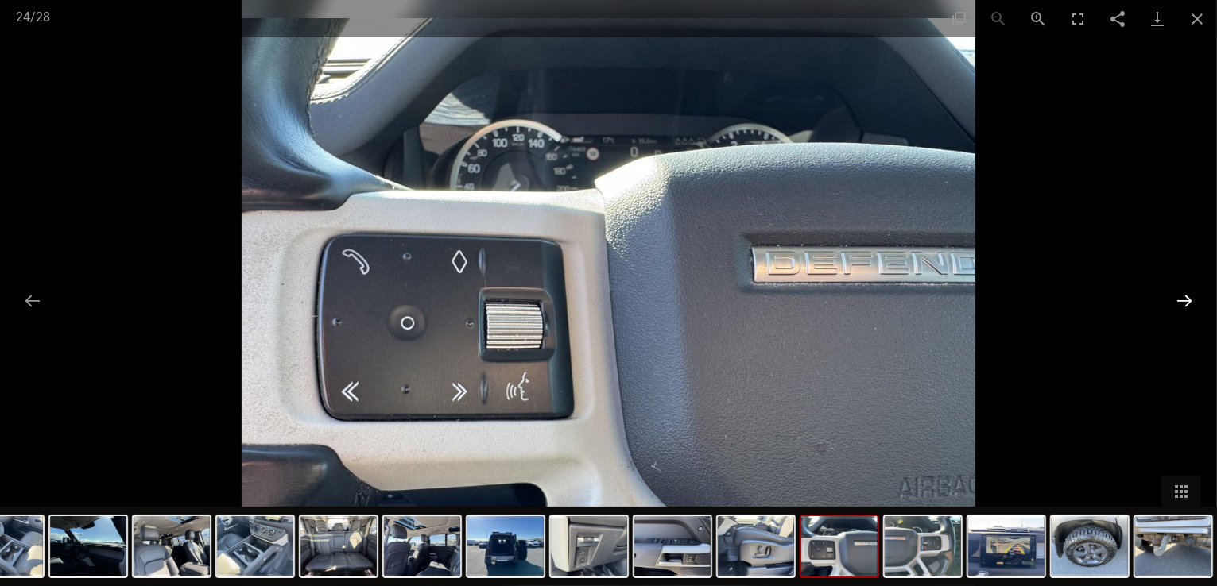
click at [1182, 306] on button "Next slide" at bounding box center [1183, 300] width 33 height 31
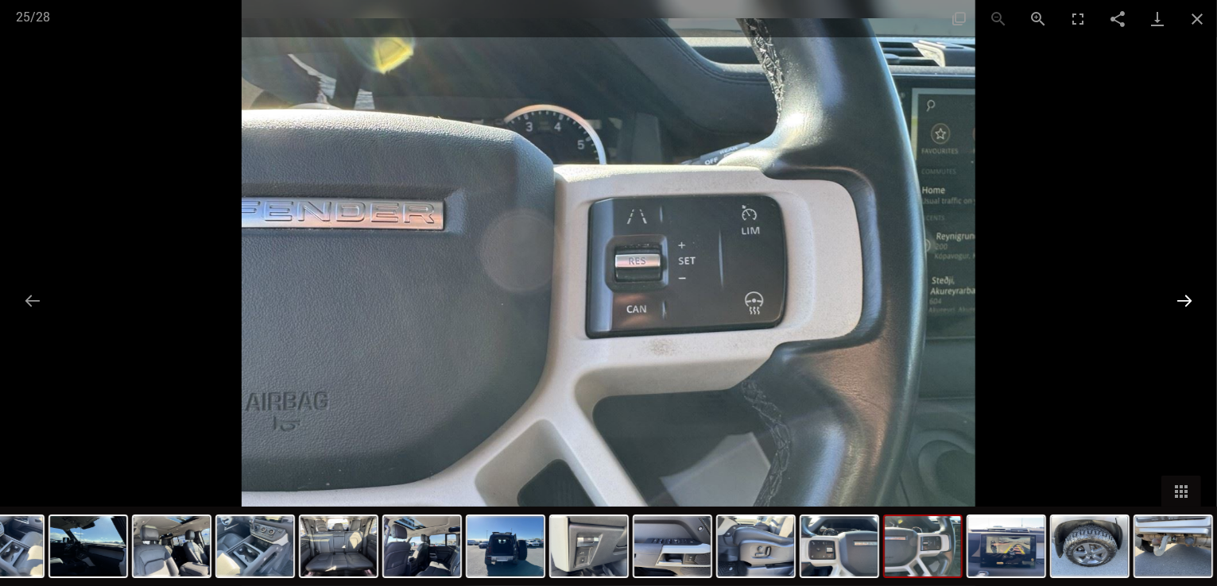
click at [1182, 306] on button "Next slide" at bounding box center [1183, 300] width 33 height 31
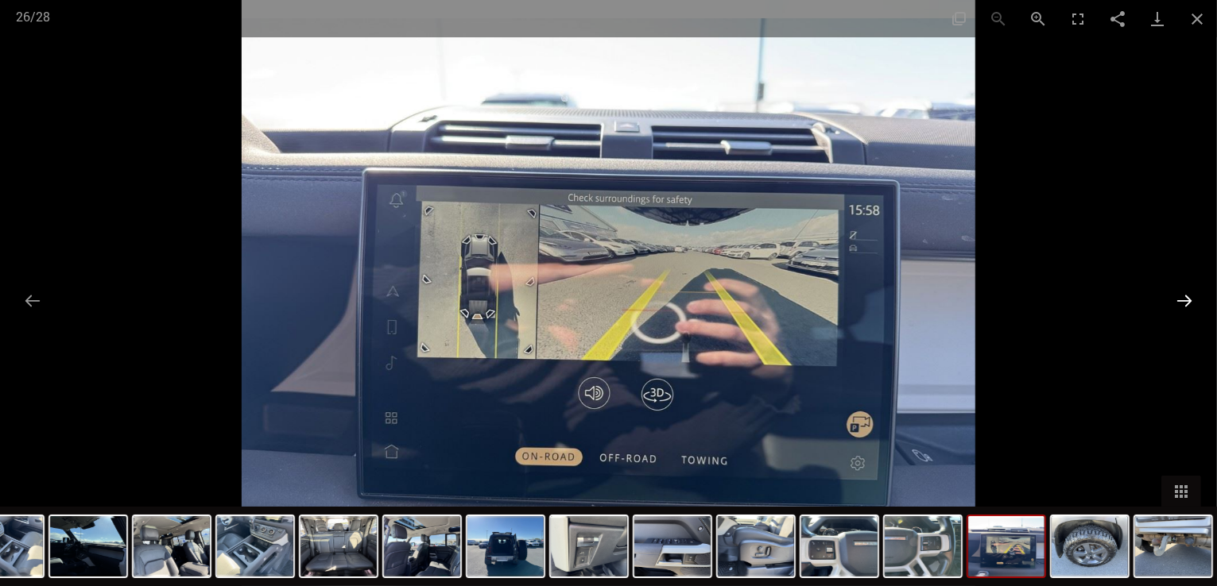
click at [1182, 306] on button "Next slide" at bounding box center [1183, 300] width 33 height 31
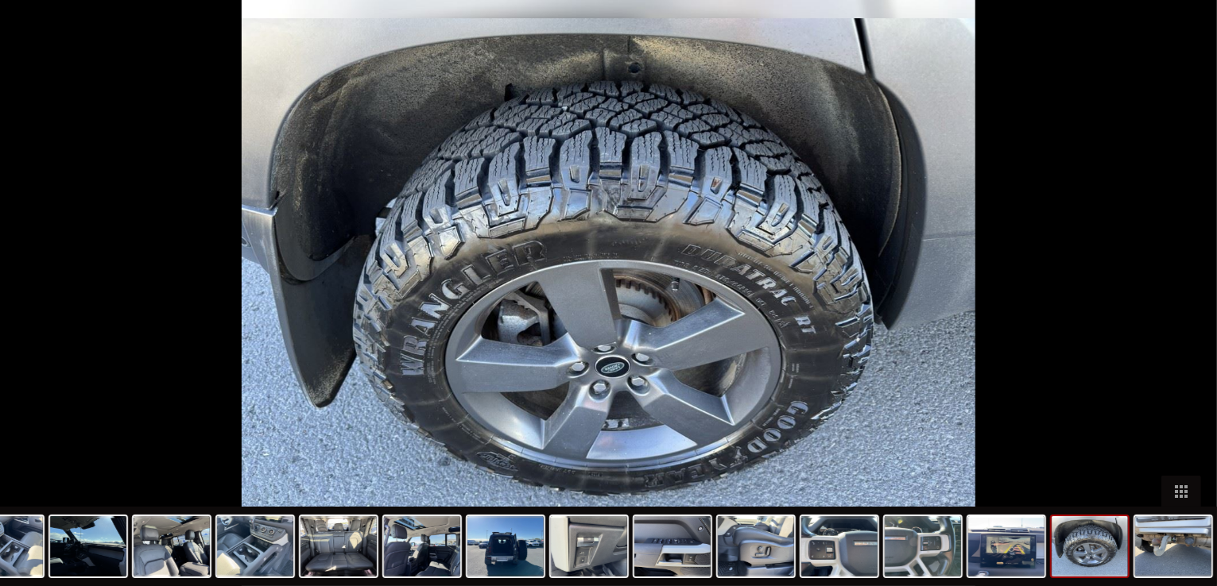
click at [1182, 306] on button "Next slide" at bounding box center [1191, 300] width 33 height 31
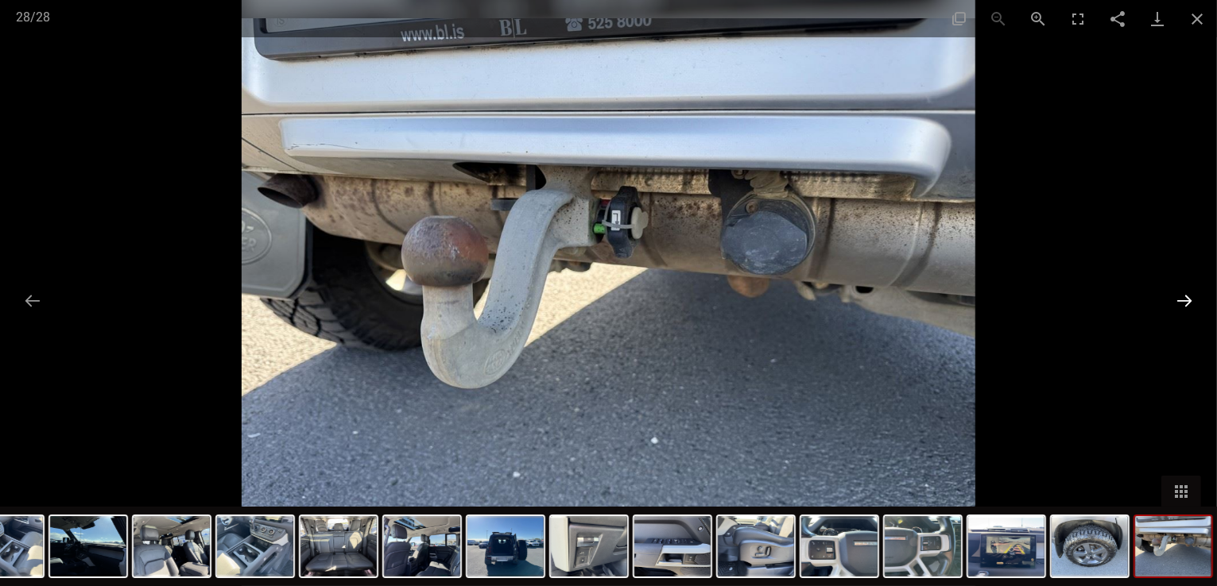
click at [1182, 306] on button "Next slide" at bounding box center [1183, 300] width 33 height 31
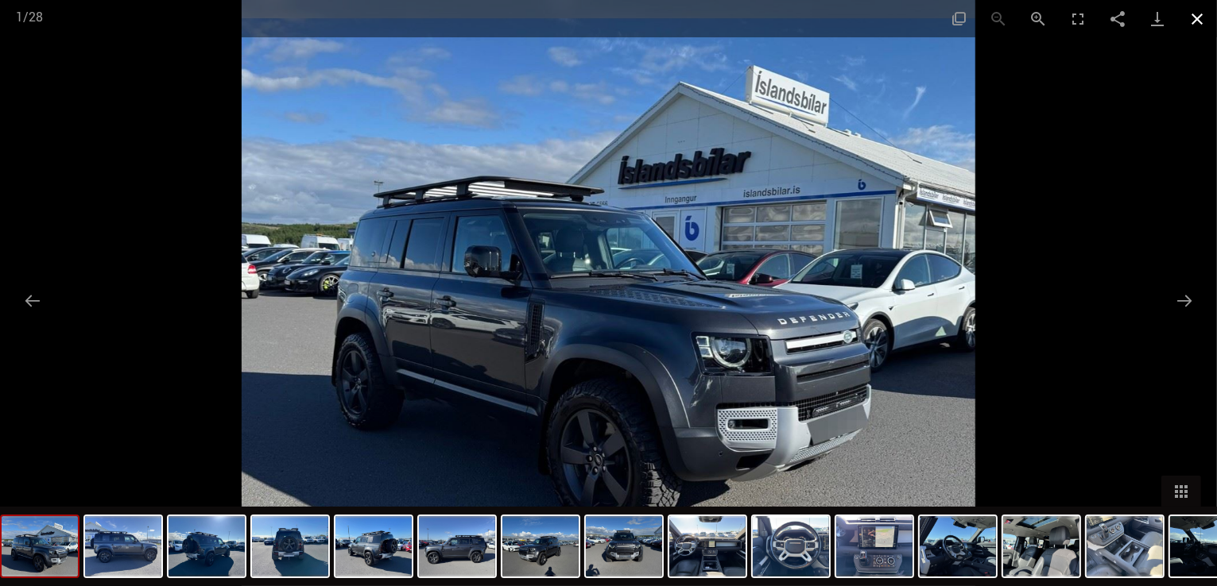
click at [1201, 23] on button "Close gallery" at bounding box center [1197, 18] width 40 height 37
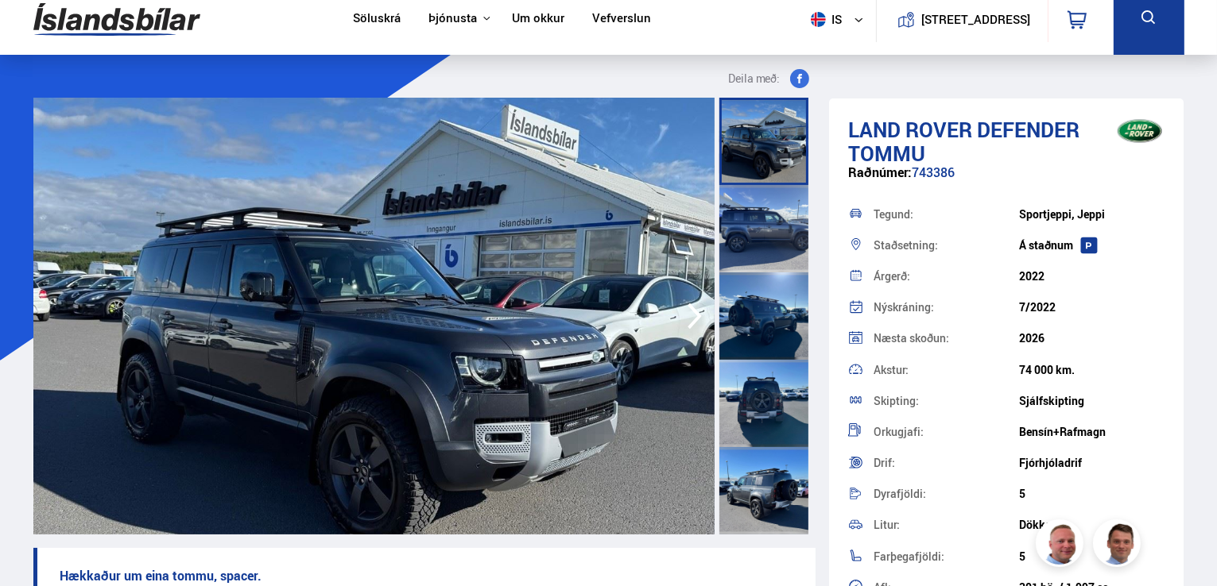
scroll to position [0, 0]
